Goal: Task Accomplishment & Management: Complete application form

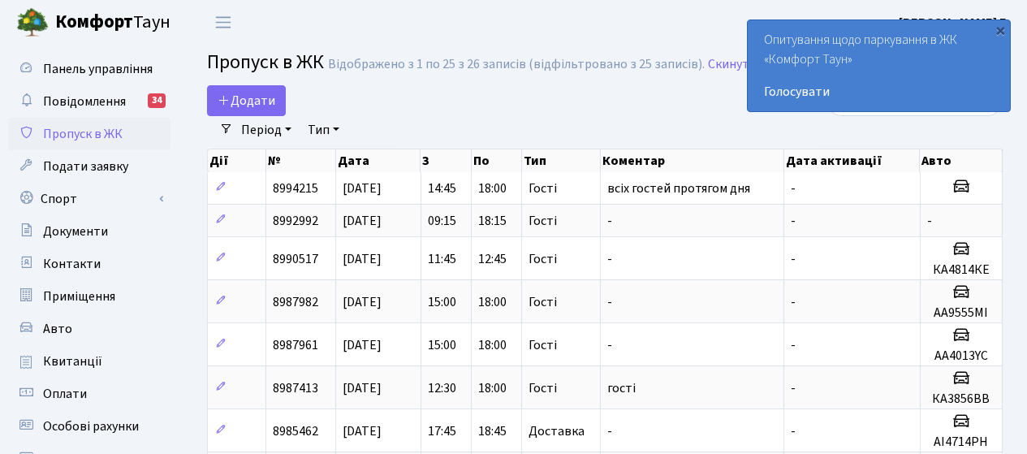
select select "25"
click at [242, 98] on span "Додати" at bounding box center [247, 101] width 58 height 18
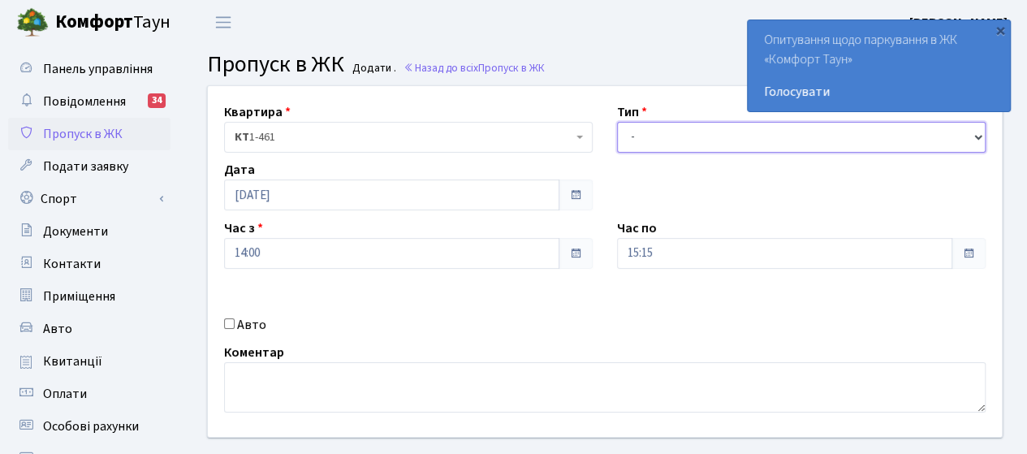
click at [619, 136] on select "- Доставка Таксі Гості Сервіс" at bounding box center [801, 137] width 369 height 31
select select "3"
click at [617, 122] on select "- Доставка Таксі Гості Сервіс" at bounding box center [801, 137] width 369 height 31
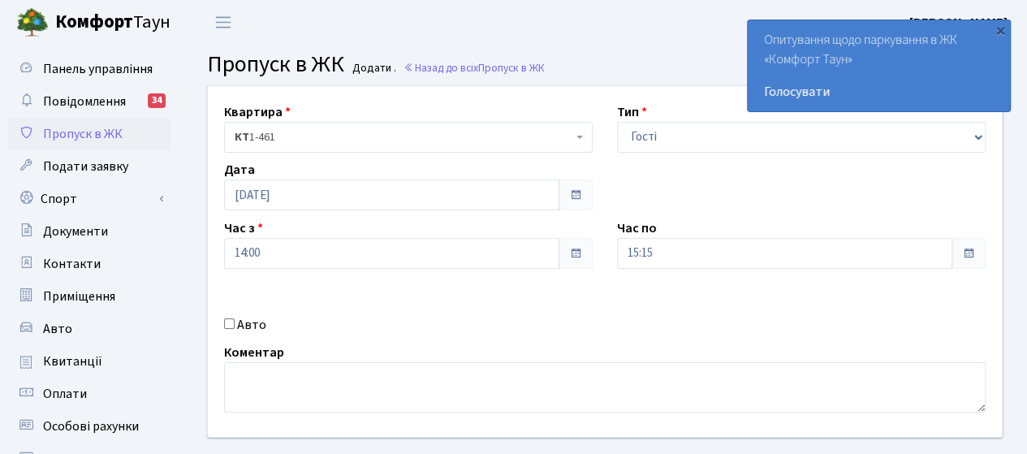
click at [234, 324] on input "Авто" at bounding box center [229, 323] width 11 height 11
checkbox input "true"
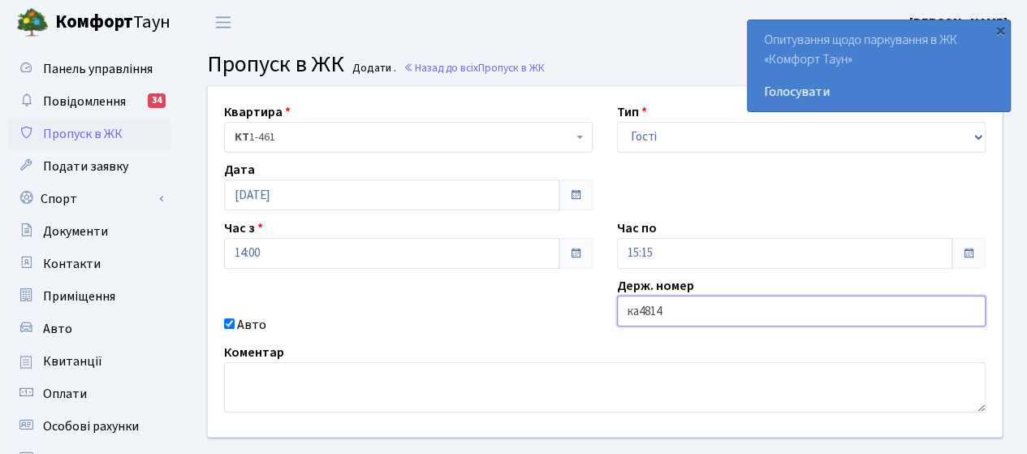
type input "КА4814КЕ"
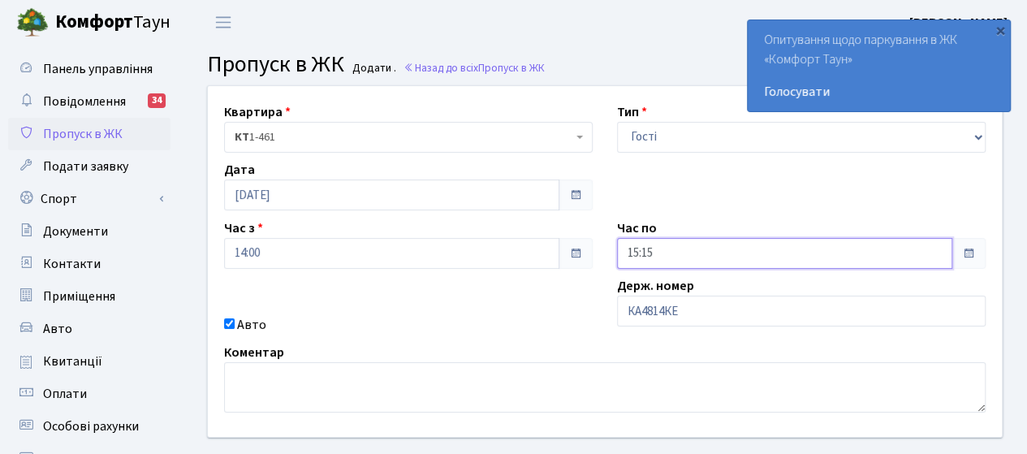
click at [675, 251] on input "15:15" at bounding box center [784, 253] width 335 height 31
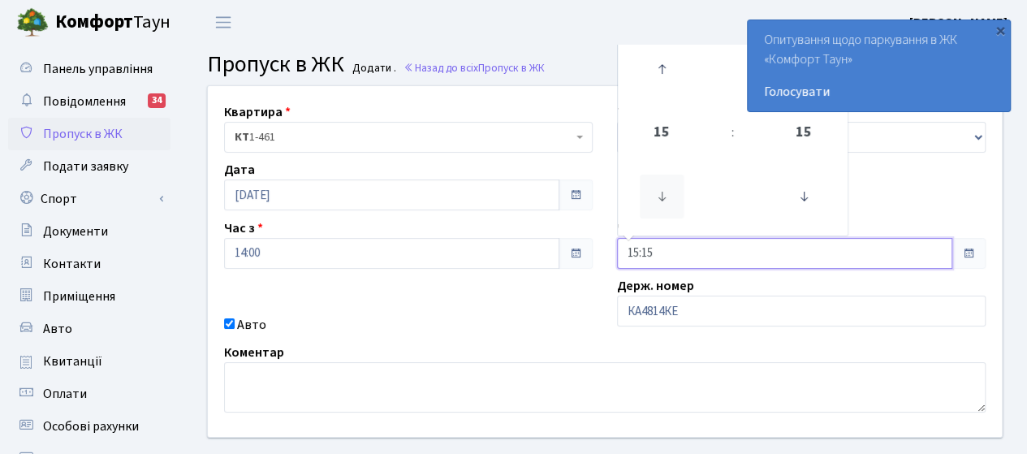
click at [662, 197] on icon at bounding box center [662, 197] width 44 height 44
click at [664, 74] on icon at bounding box center [662, 69] width 44 height 44
click at [659, 62] on icon at bounding box center [662, 69] width 44 height 44
click at [667, 198] on icon at bounding box center [662, 197] width 44 height 44
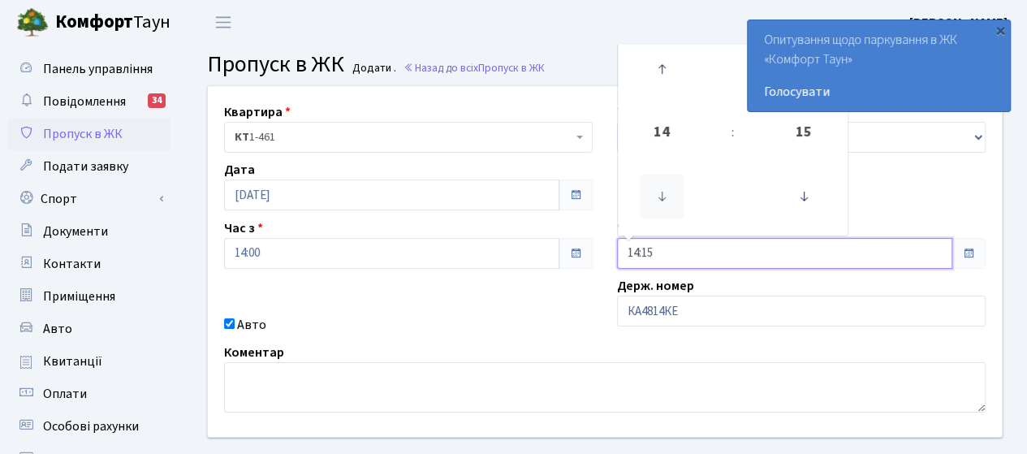
click at [667, 198] on icon at bounding box center [662, 197] width 44 height 44
click at [666, 72] on icon at bounding box center [662, 69] width 44 height 44
click at [666, 71] on icon at bounding box center [662, 69] width 44 height 44
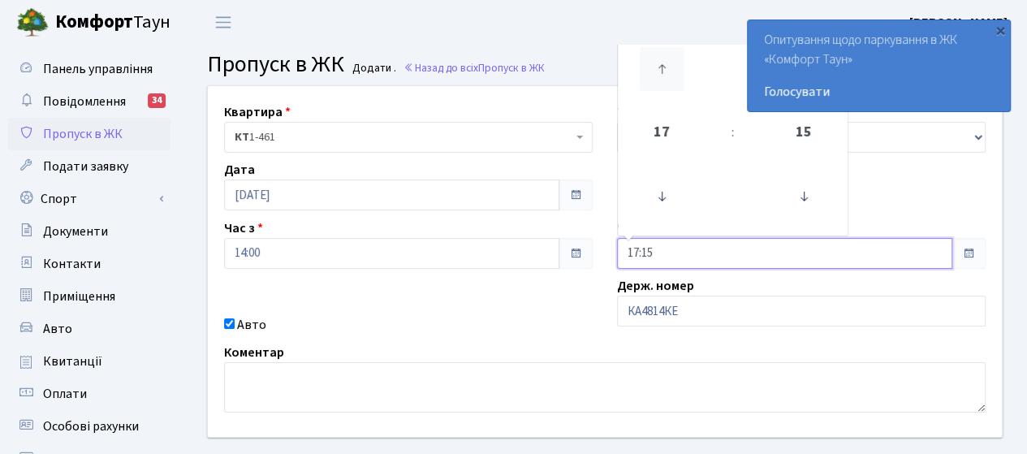
click at [663, 66] on icon at bounding box center [662, 69] width 44 height 44
click at [809, 201] on icon at bounding box center [804, 197] width 44 height 44
click at [666, 72] on icon at bounding box center [662, 69] width 44 height 44
click at [655, 192] on icon at bounding box center [662, 197] width 44 height 44
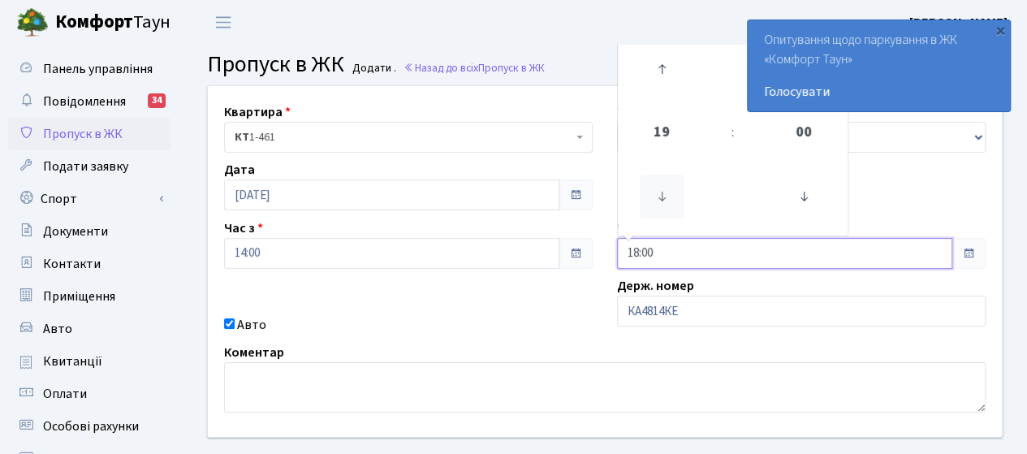
type input "17:00"
click at [417, 277] on div "Квартира <b>КТ</b>&nbsp;&nbsp;&nbsp;&nbsp;1-461 КТ 1-461 Тип - Доставка Таксі Г…" at bounding box center [605, 261] width 818 height 351
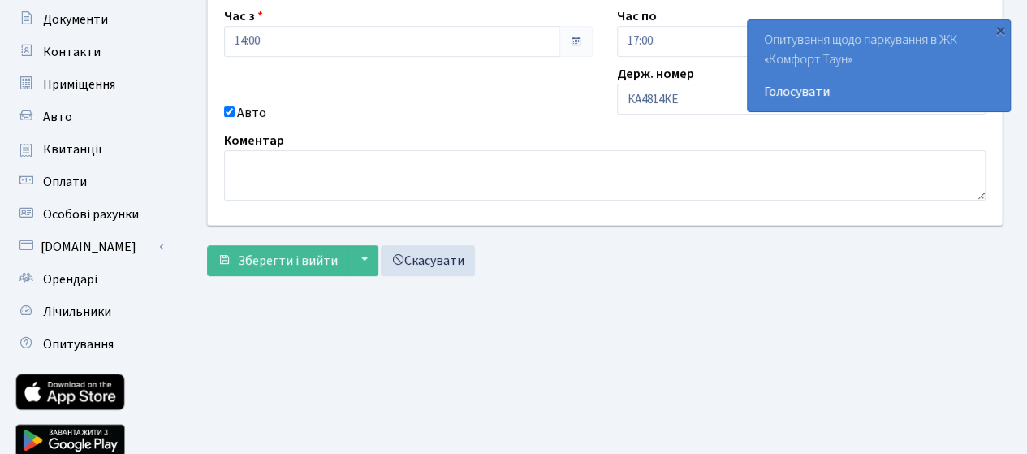
scroll to position [244, 0]
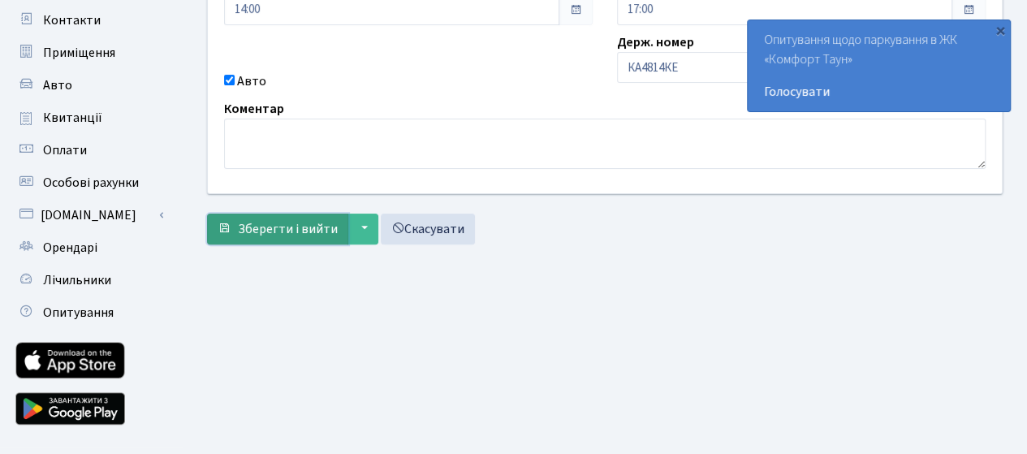
click at [287, 224] on span "Зберегти і вийти" at bounding box center [288, 229] width 100 height 18
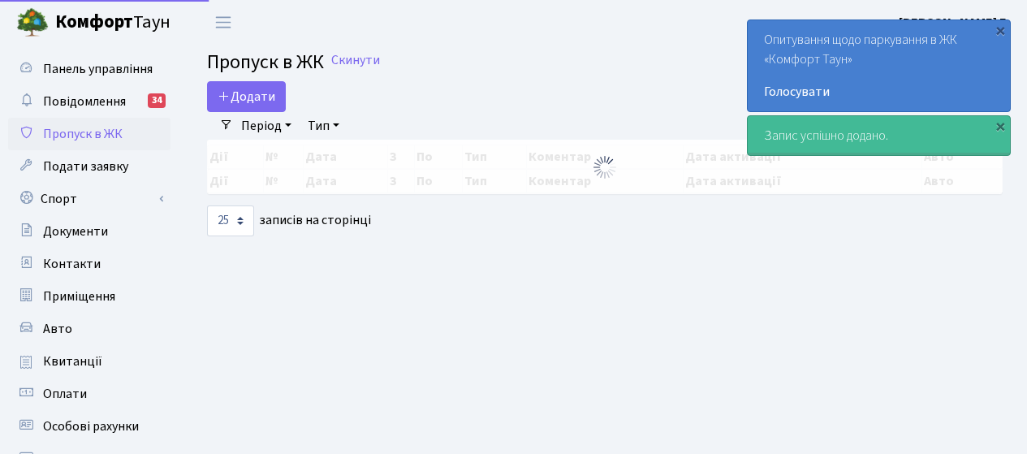
select select "25"
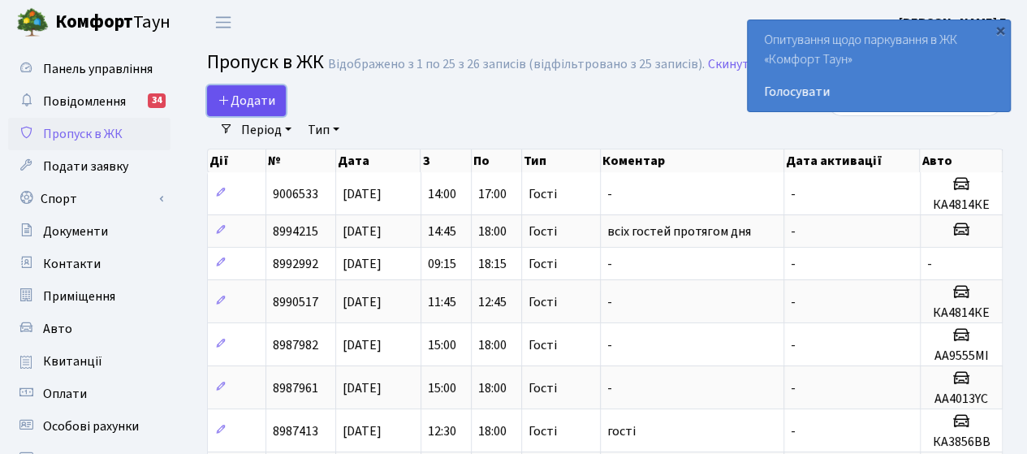
click at [248, 100] on span "Додати" at bounding box center [247, 101] width 58 height 18
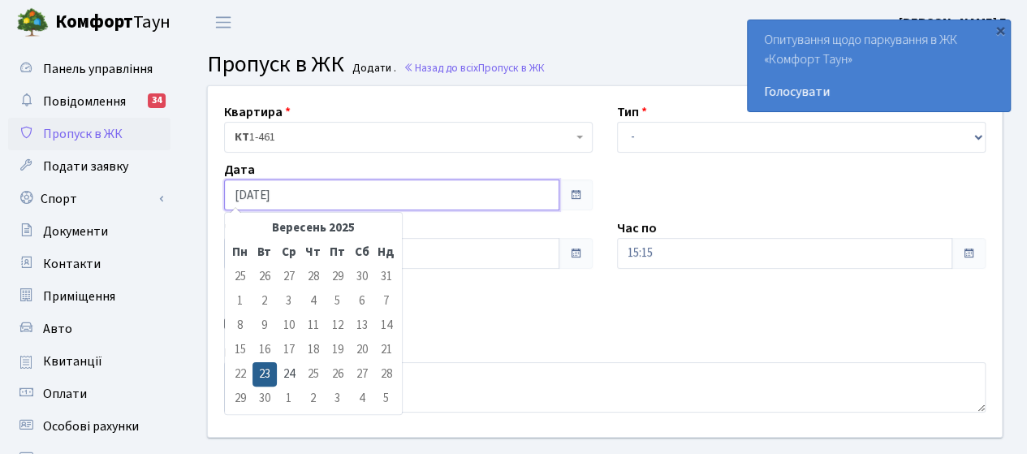
click at [339, 200] on input "[DATE]" at bounding box center [391, 194] width 335 height 31
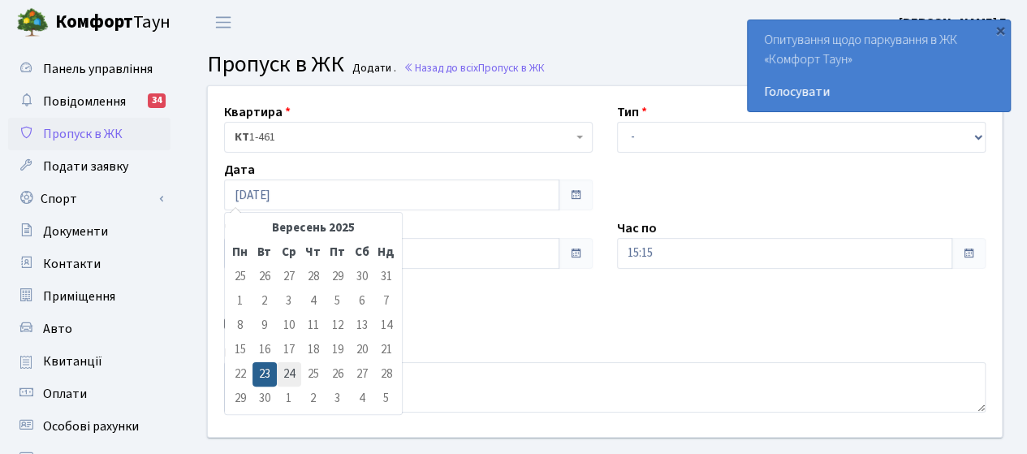
click at [286, 373] on td "24" at bounding box center [289, 374] width 24 height 24
type input "24.09.2025"
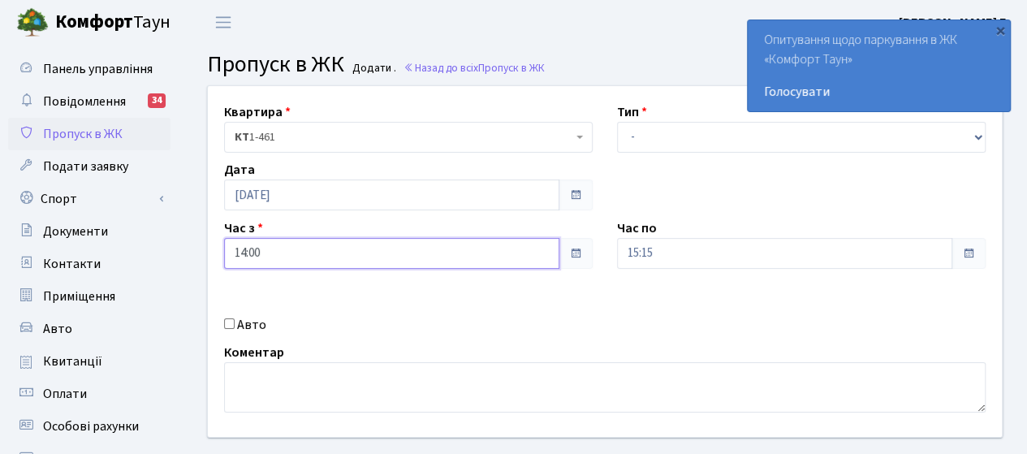
click at [305, 254] on input "14:00" at bounding box center [391, 253] width 335 height 31
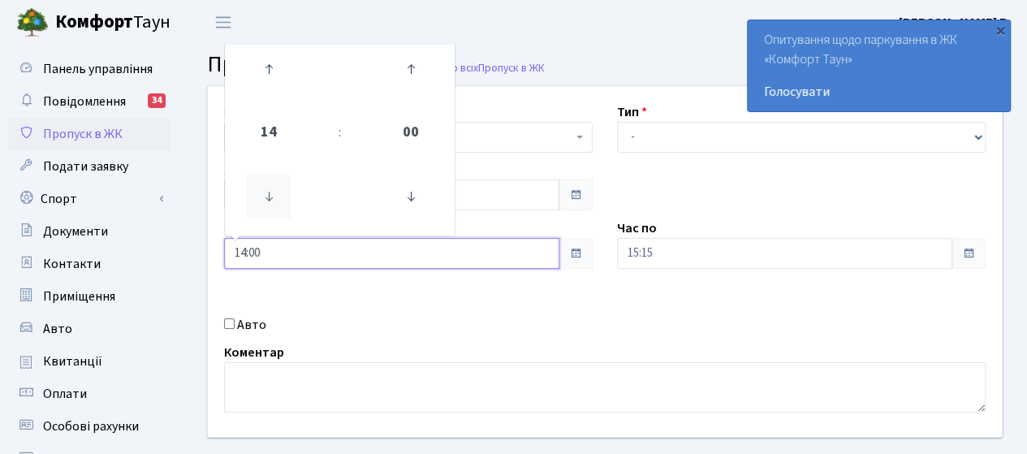
click at [267, 205] on icon at bounding box center [269, 197] width 44 height 44
click at [267, 204] on icon at bounding box center [269, 197] width 44 height 44
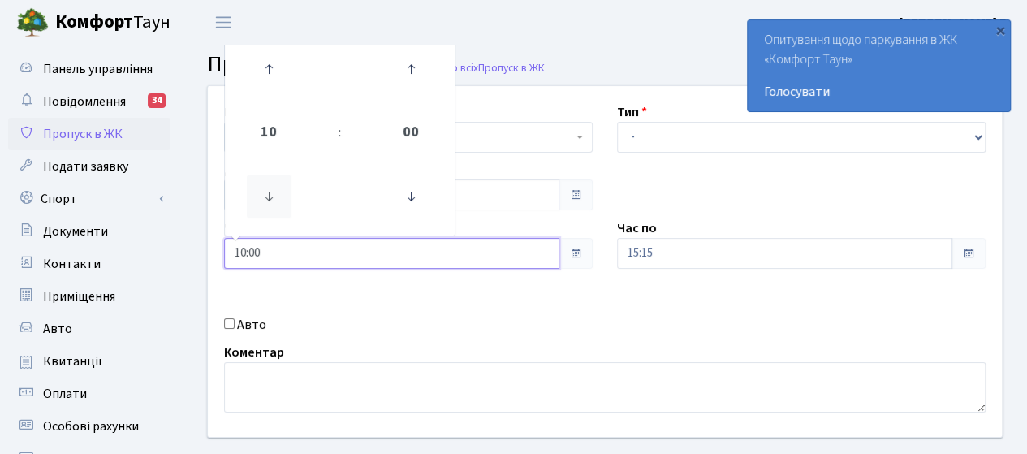
type input "09:00"
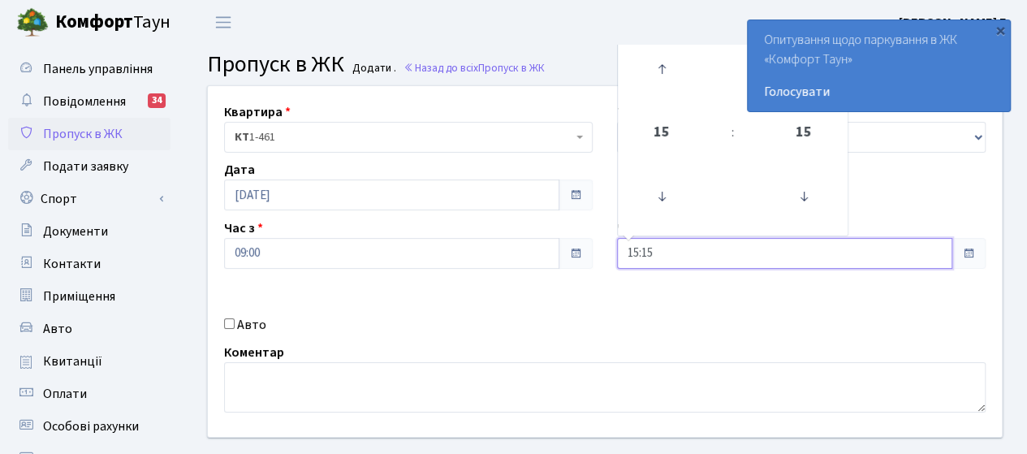
click at [689, 260] on input "15:15" at bounding box center [784, 253] width 335 height 31
click at [656, 63] on icon at bounding box center [662, 69] width 44 height 44
type input "18:15"
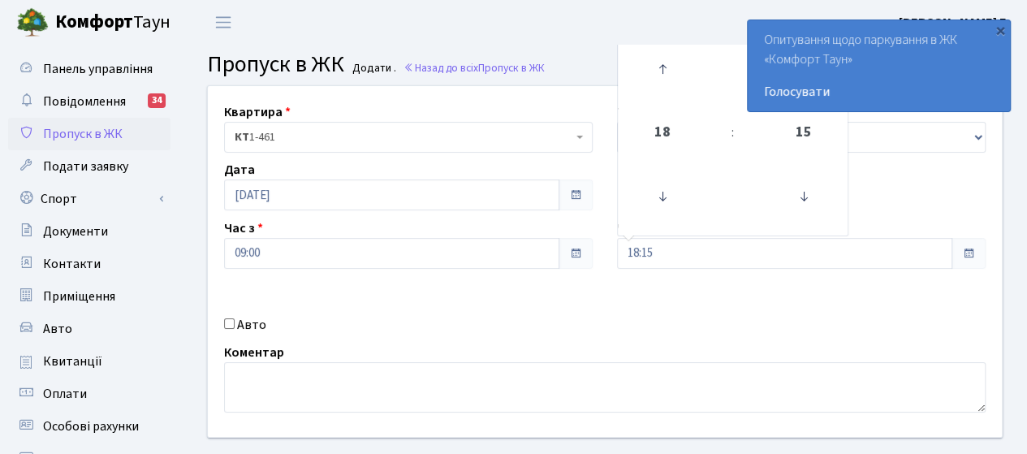
click at [473, 327] on div "Авто" at bounding box center [408, 324] width 393 height 19
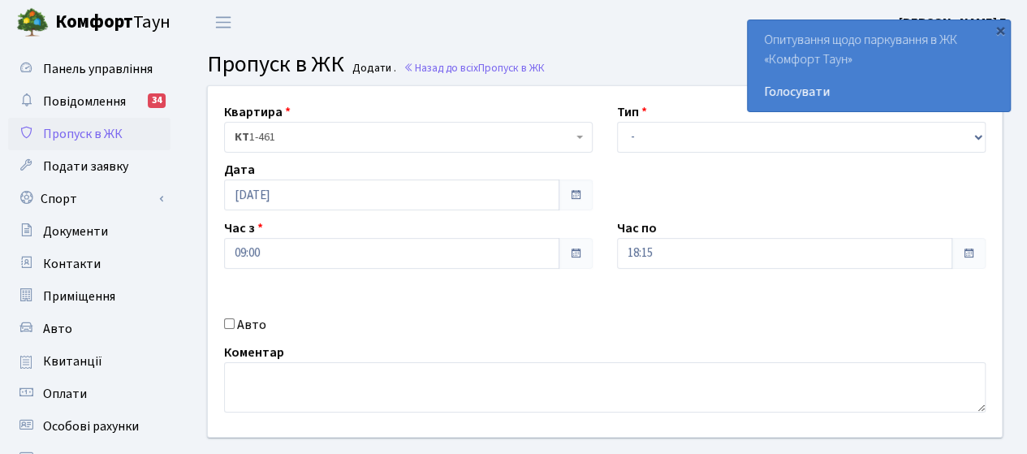
click at [258, 323] on label "Авто" at bounding box center [251, 324] width 29 height 19
click at [235, 323] on input "Авто" at bounding box center [229, 323] width 11 height 11
checkbox input "true"
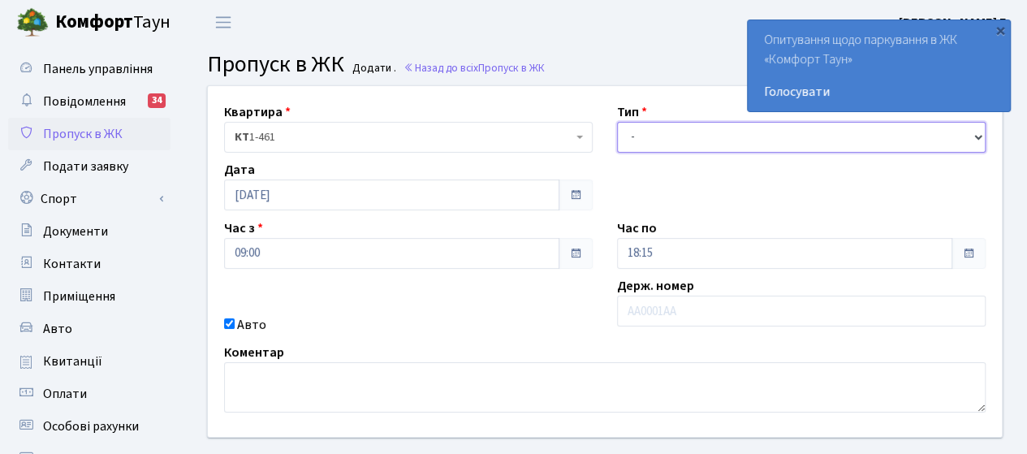
click at [710, 142] on select "- Доставка Таксі Гості Сервіс" at bounding box center [801, 137] width 369 height 31
select select "3"
click at [617, 122] on select "- Доставка Таксі Гості Сервіс" at bounding box center [801, 137] width 369 height 31
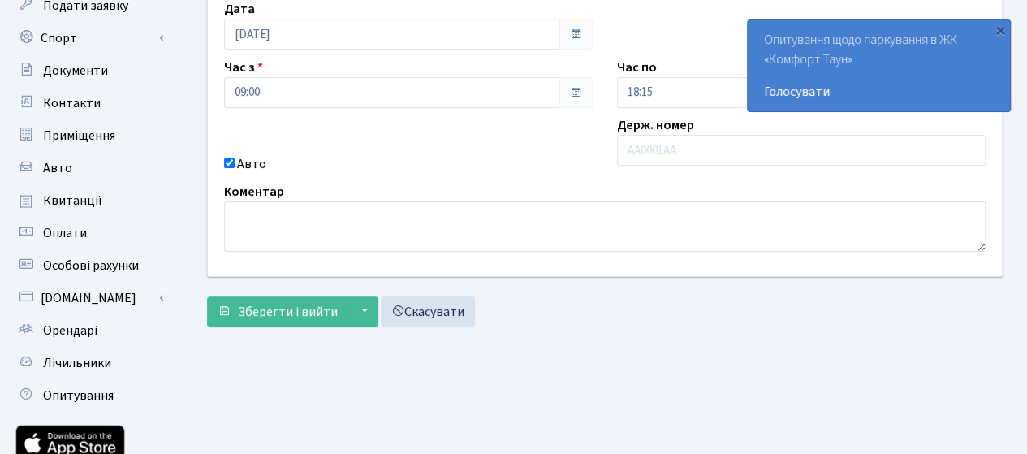
scroll to position [162, 0]
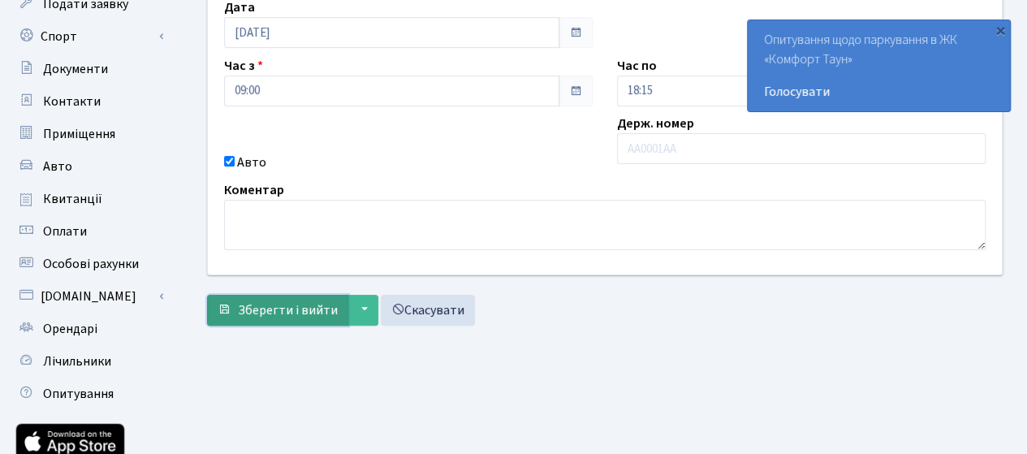
click at [273, 313] on span "Зберегти і вийти" at bounding box center [288, 310] width 100 height 18
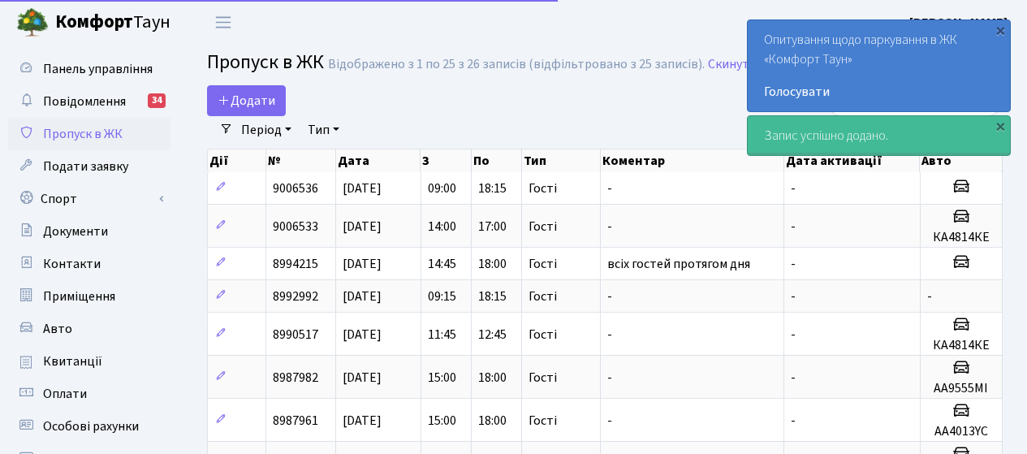
select select "25"
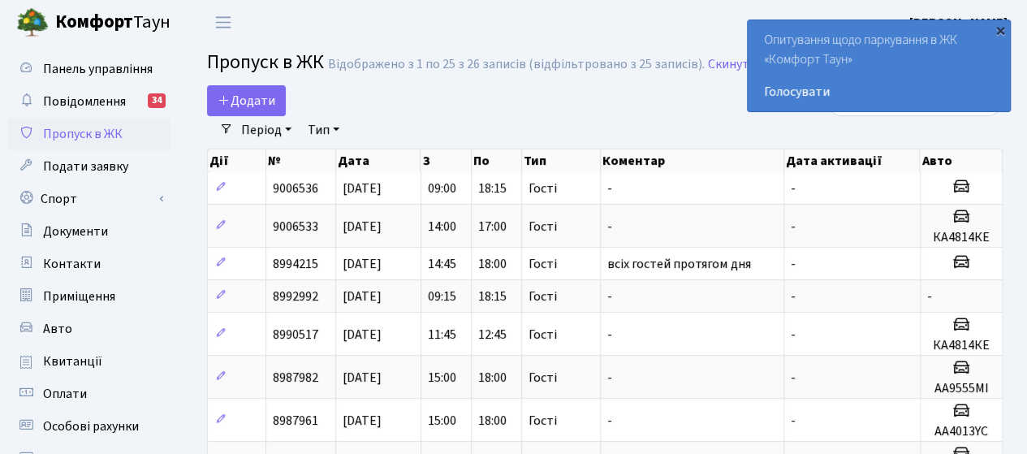
click at [1002, 23] on div "×" at bounding box center [1000, 30] width 16 height 16
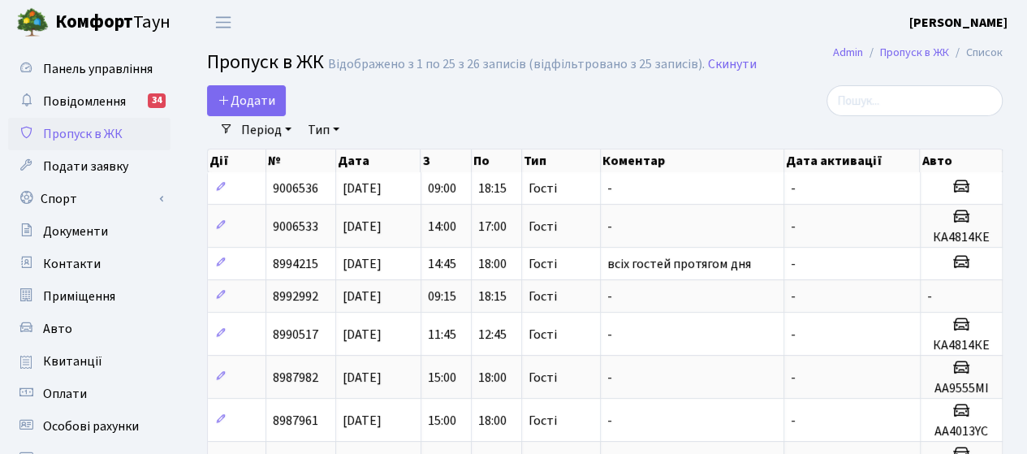
click at [767, 127] on div "Період [DATE] - [DATE] Тип - Доставка Таксі Гості Сервіс Очистити фільтри" at bounding box center [611, 130] width 757 height 28
